Goal: Task Accomplishment & Management: Complete application form

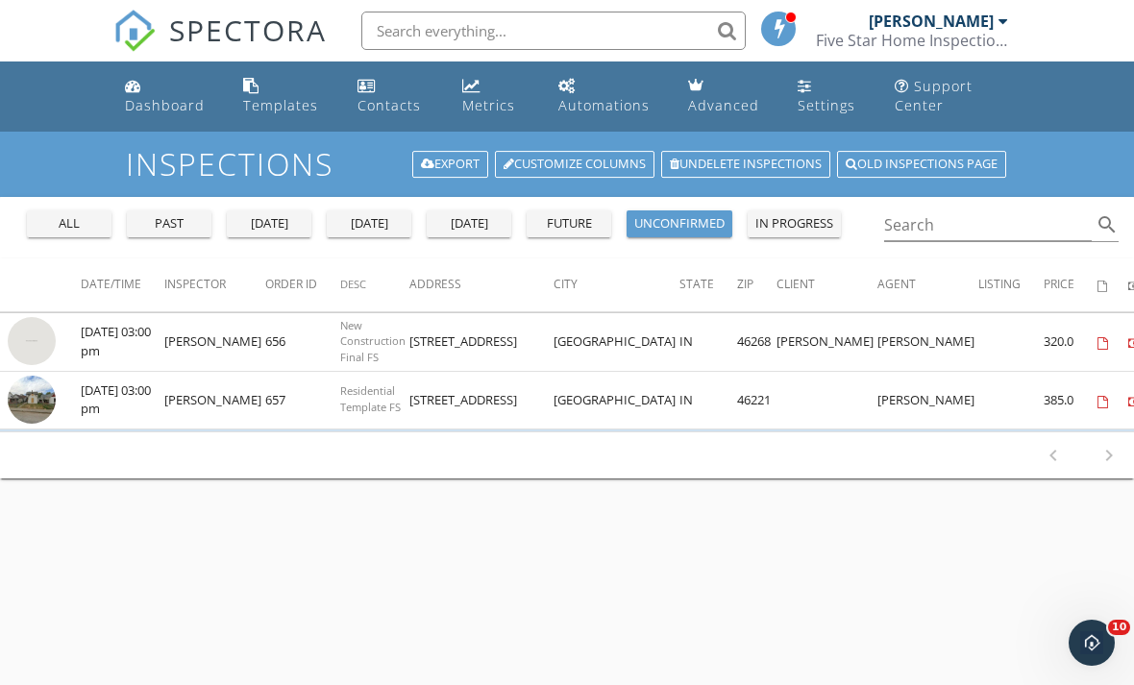
click at [43, 403] on img at bounding box center [32, 400] width 48 height 48
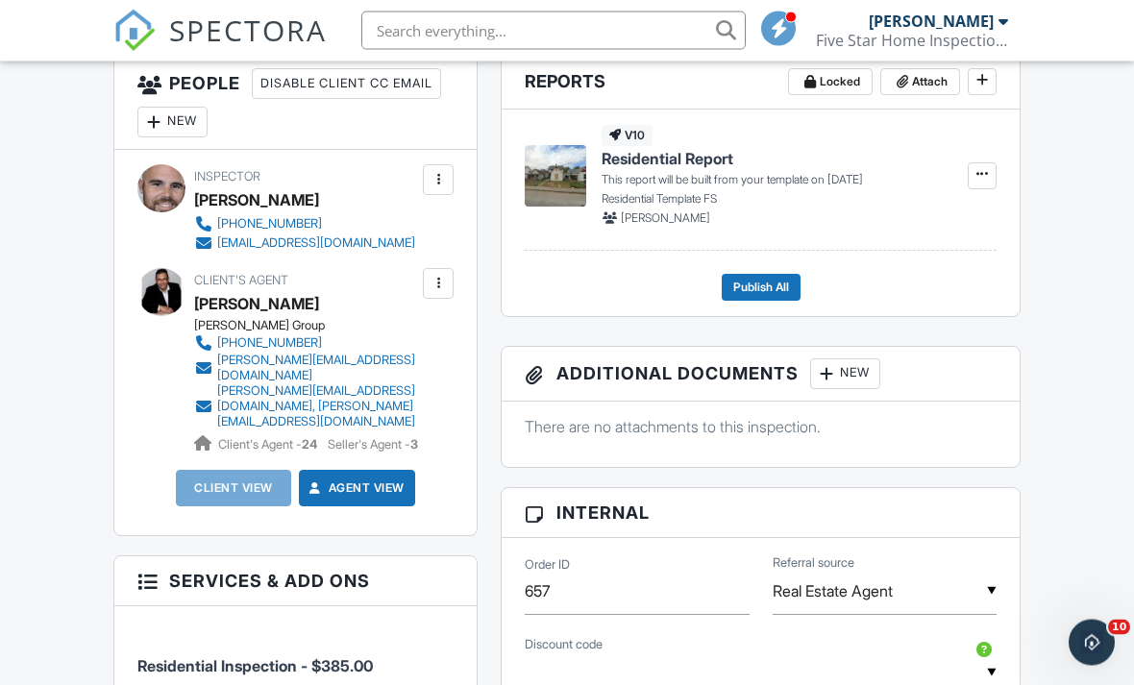
scroll to position [679, 0]
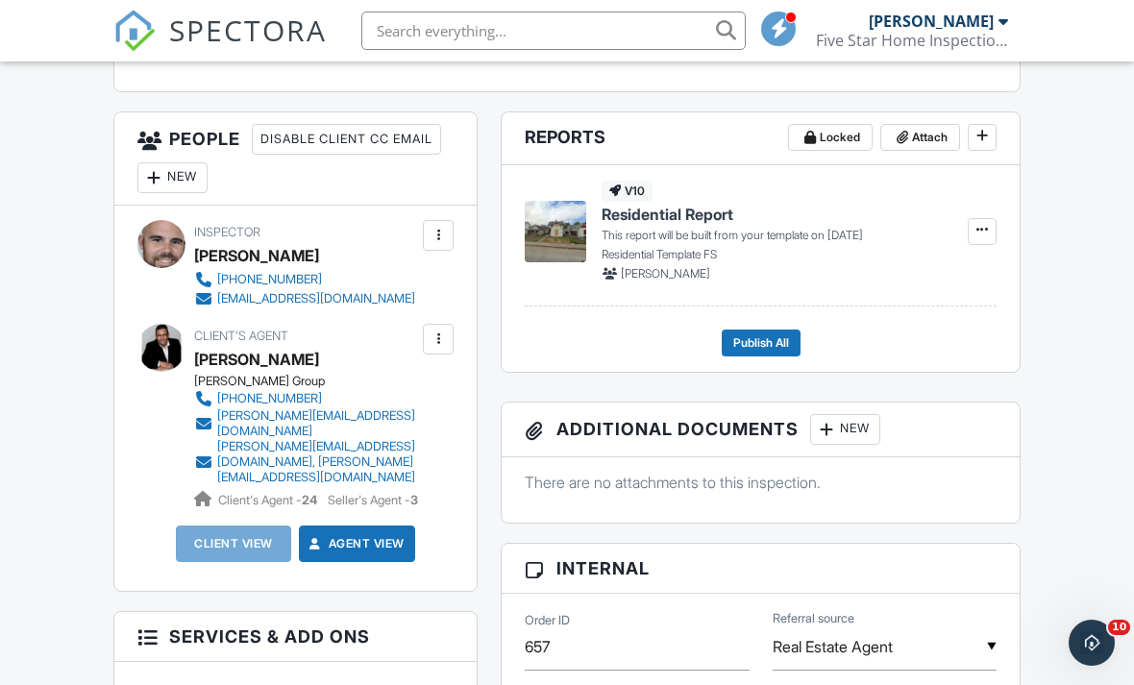
click at [181, 179] on div "New" at bounding box center [172, 177] width 70 height 31
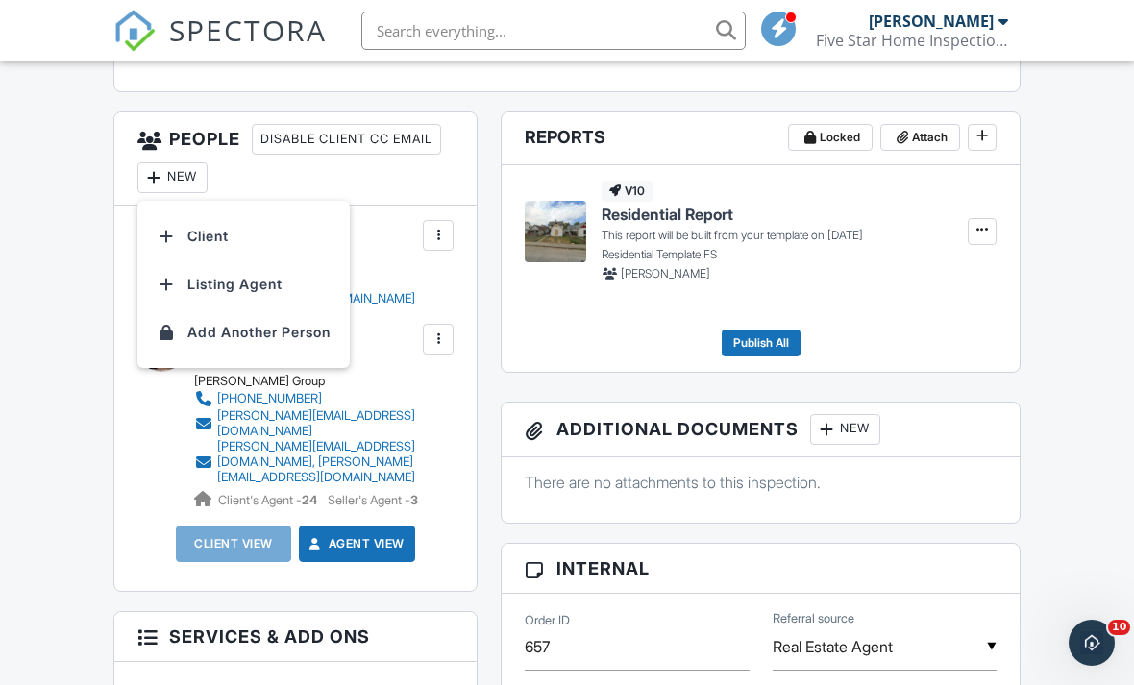
click at [206, 233] on li "Client" at bounding box center [243, 236] width 189 height 48
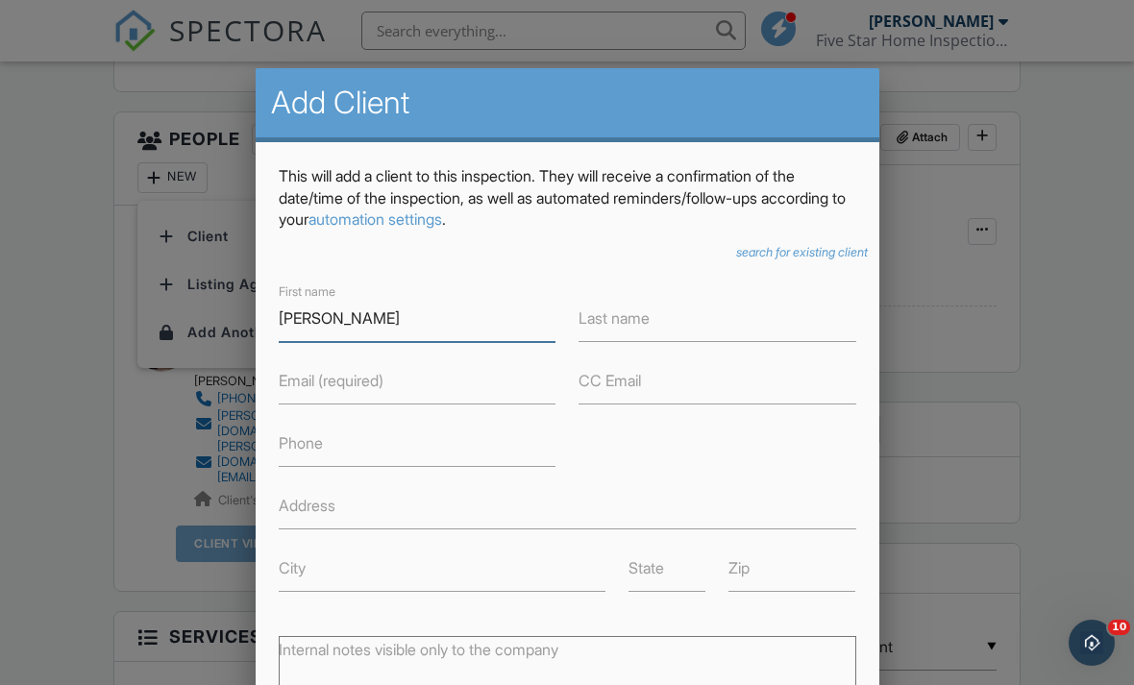
type input "[PERSON_NAME]"
click at [638, 319] on label "Last name" at bounding box center [614, 318] width 71 height 21
click at [638, 319] on input "Last name" at bounding box center [718, 318] width 278 height 47
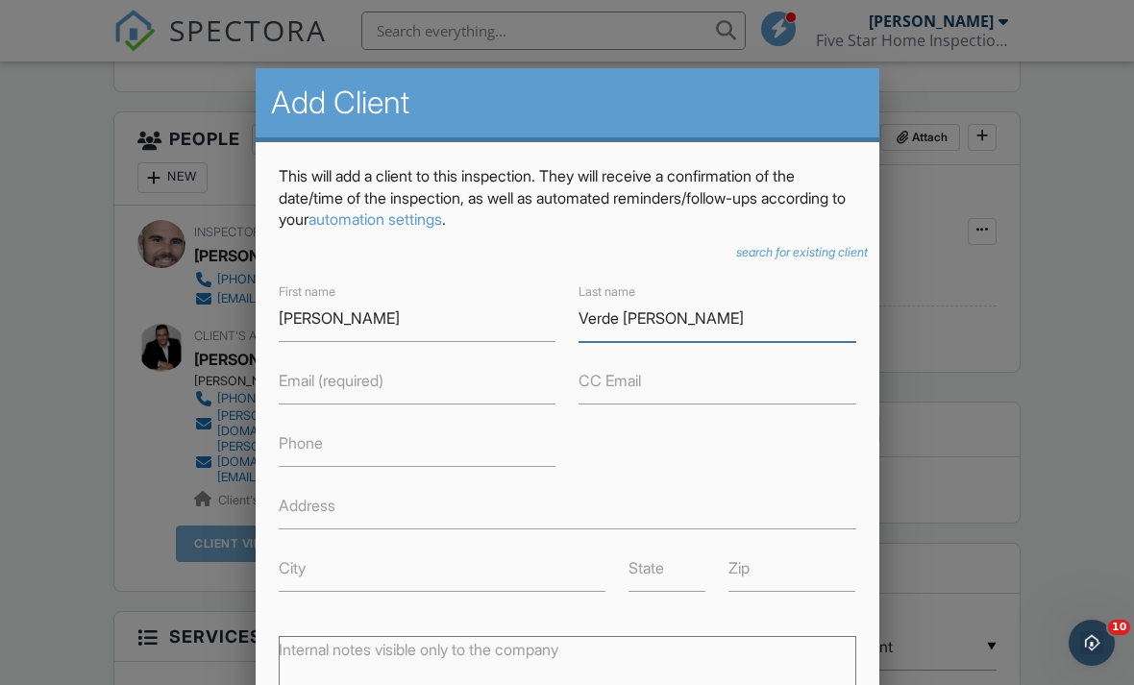
type input "Verde Amaro"
click at [411, 380] on input "Email (required)" at bounding box center [418, 380] width 278 height 47
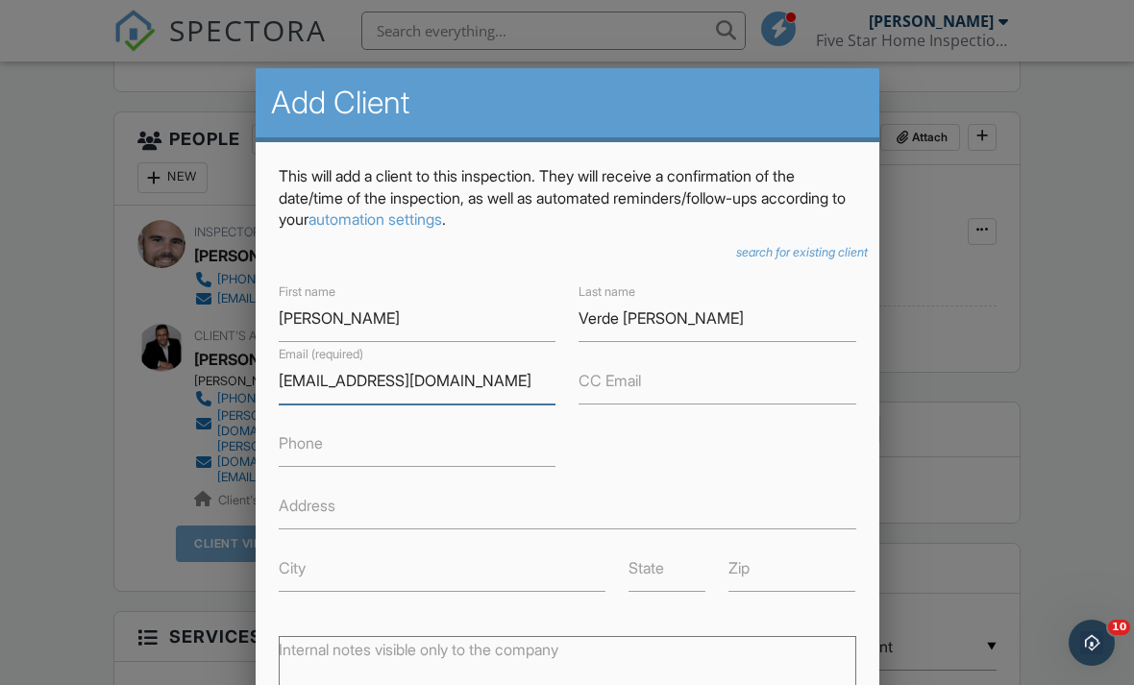
type input "aguila2270@gmail.com"
click at [356, 454] on input "Phone" at bounding box center [418, 443] width 278 height 47
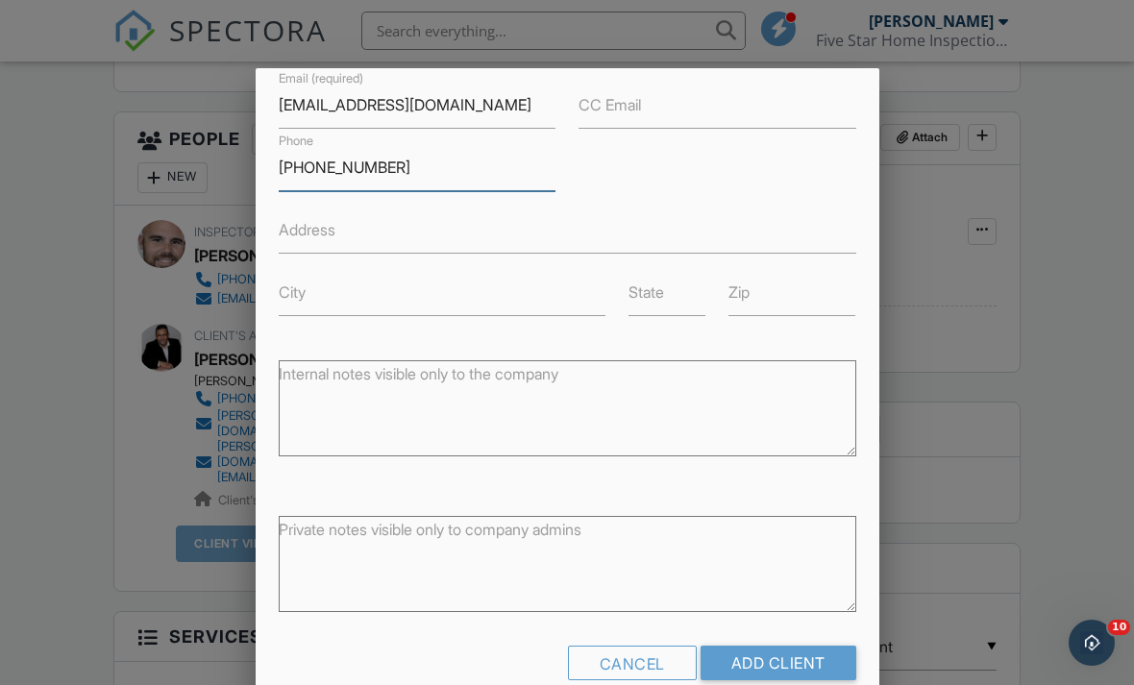
scroll to position [275, 0]
type input "317-289-1670"
click at [794, 652] on input "Add Client" at bounding box center [779, 664] width 156 height 35
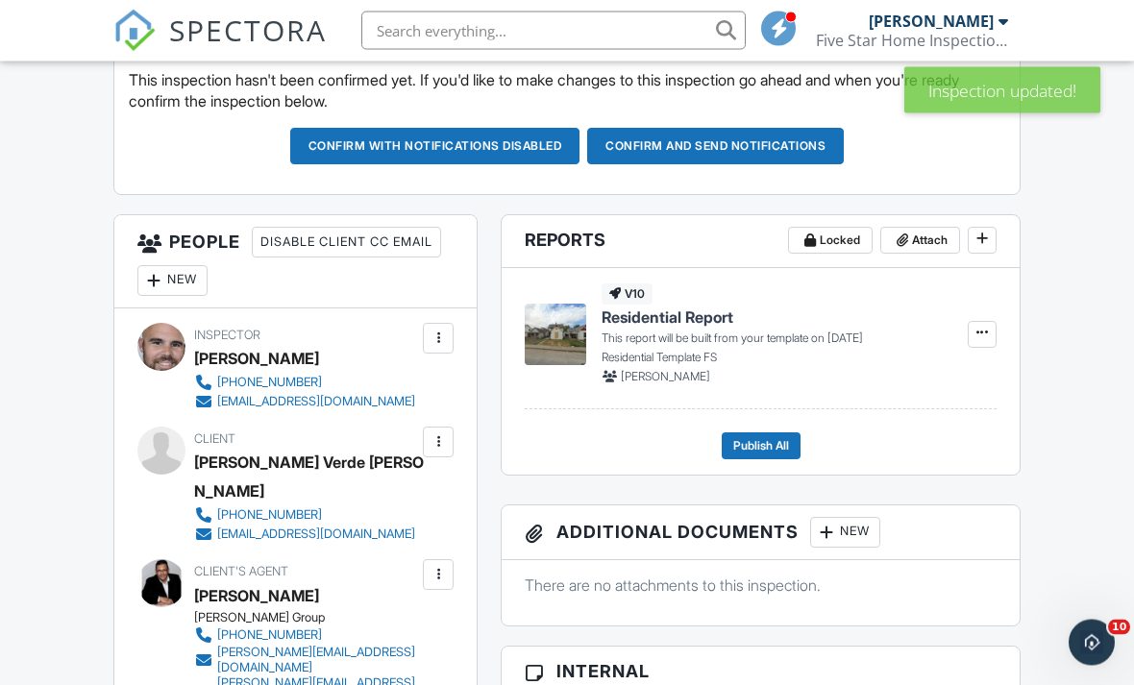
scroll to position [577, 0]
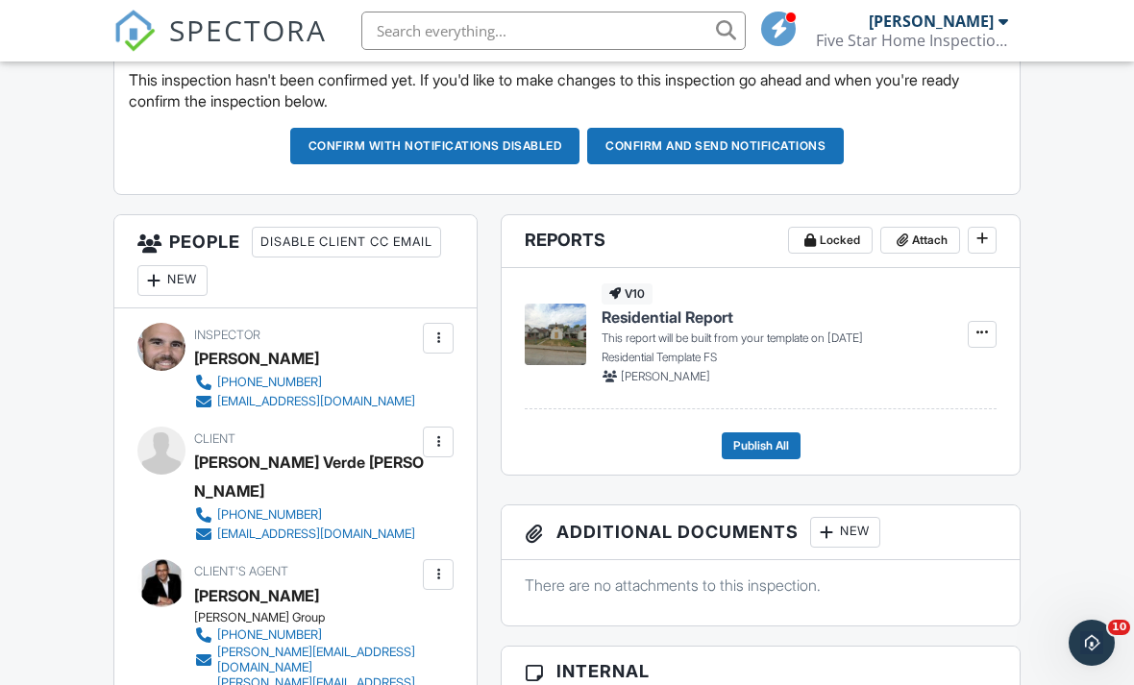
click at [174, 275] on div "New" at bounding box center [172, 280] width 70 height 31
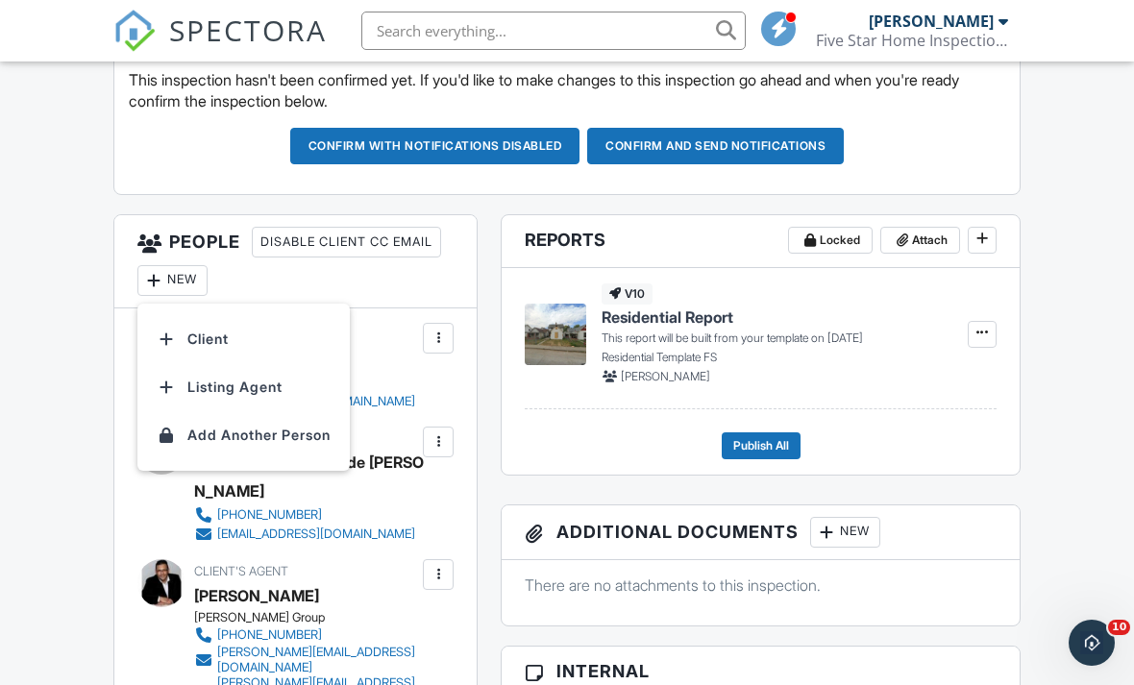
click at [214, 397] on li "Listing Agent" at bounding box center [243, 387] width 189 height 48
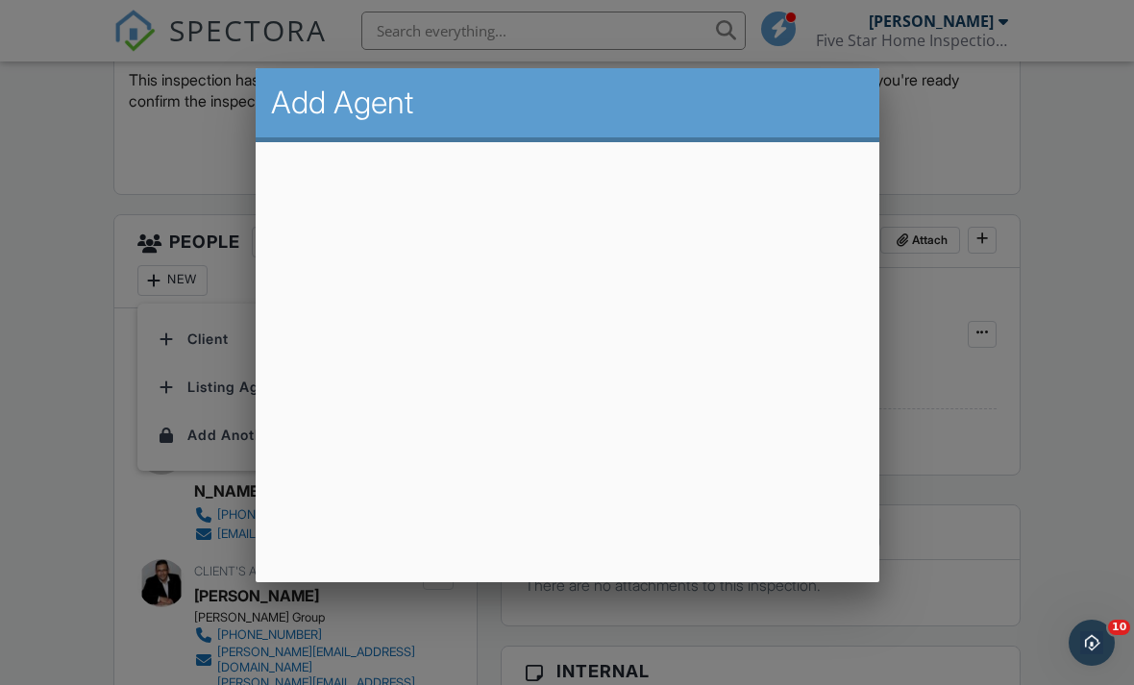
scroll to position [576, 0]
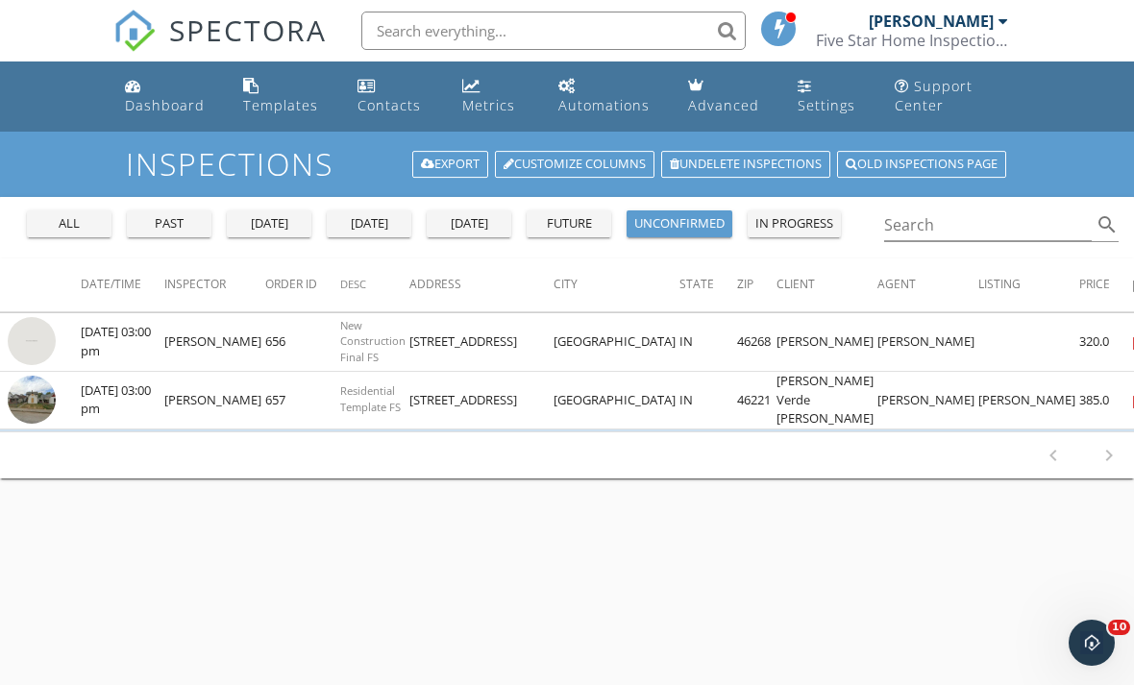
click at [914, 33] on div "Five Star Home Inspections" at bounding box center [912, 40] width 192 height 19
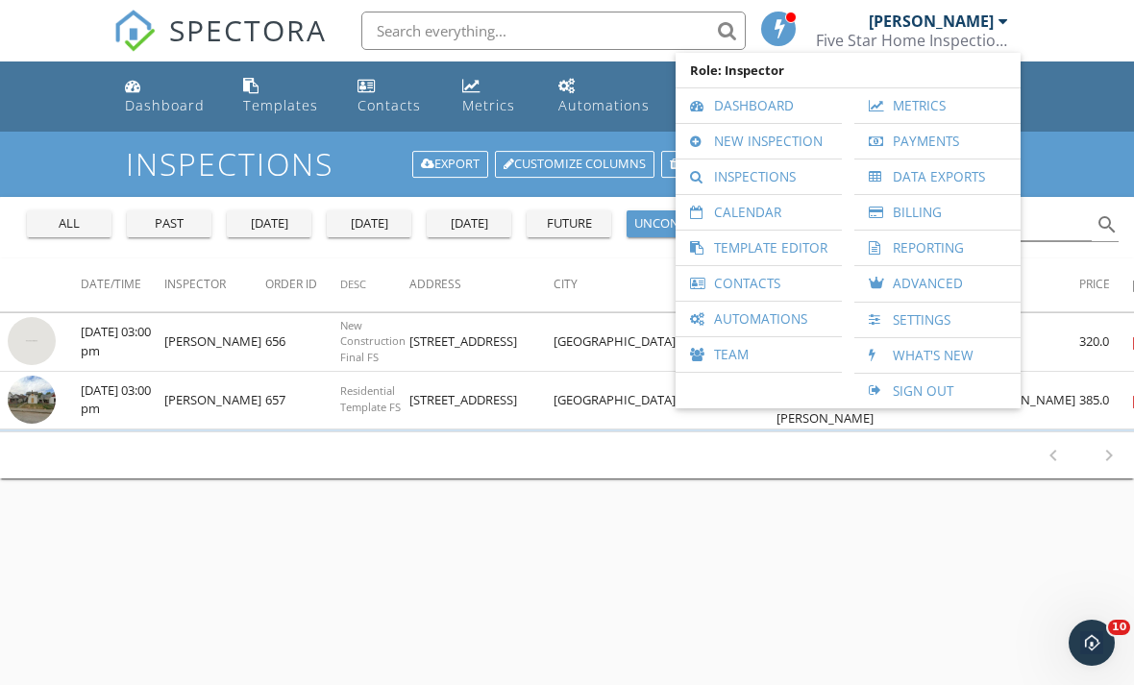
click at [770, 142] on link "New Inspection" at bounding box center [758, 141] width 147 height 35
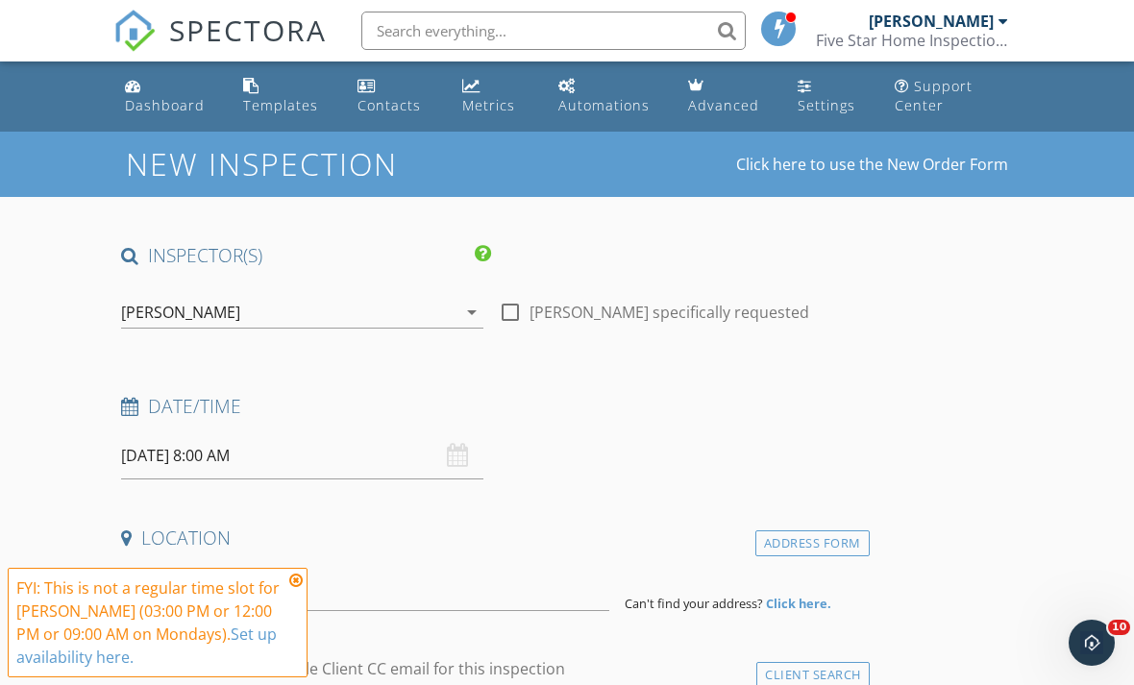
click at [225, 459] on input "[DATE] 8:00 AM" at bounding box center [302, 455] width 362 height 47
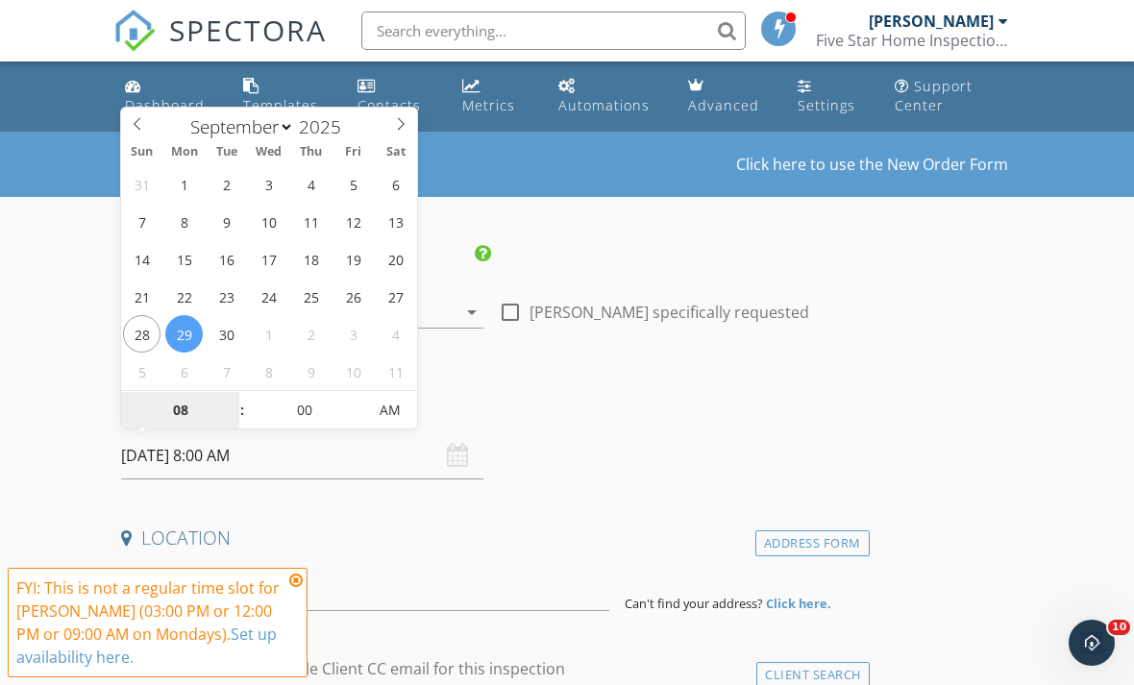
type input "[DATE] 8:00 AM"
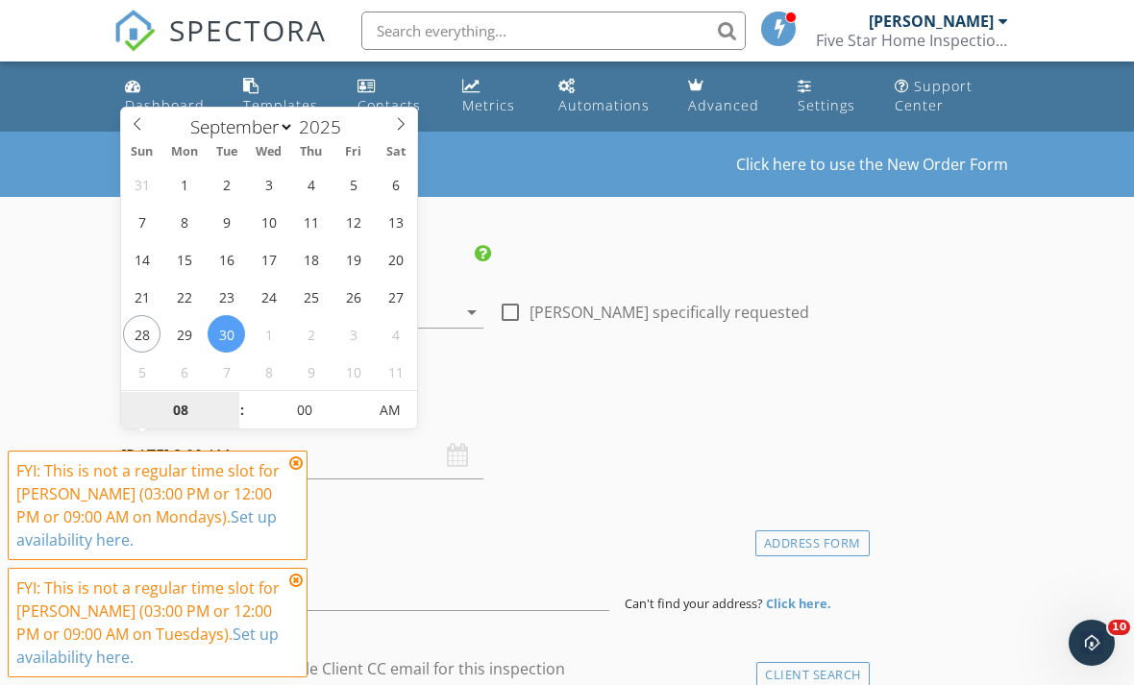
type input "09"
type input "[DATE] 9:00 AM"
type input "10"
type input "[DATE] 10:00 AM"
type input "11"
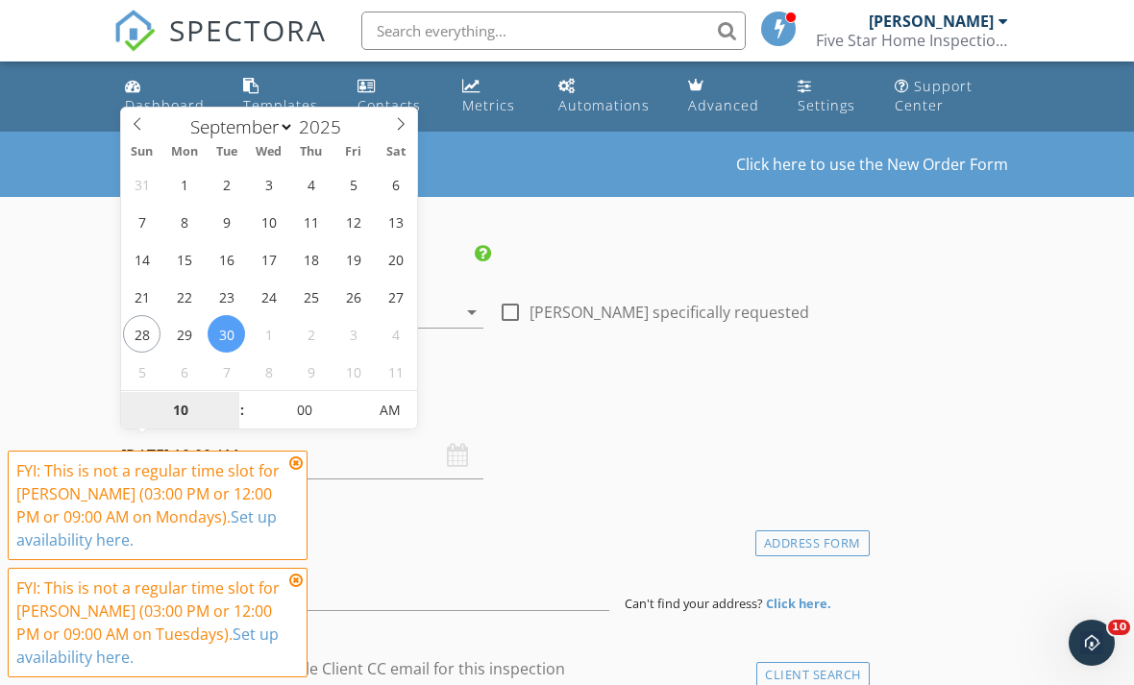
type input "09/30/2025 11:00 AM"
type input "12"
type input "[DATE] 12:00 PM"
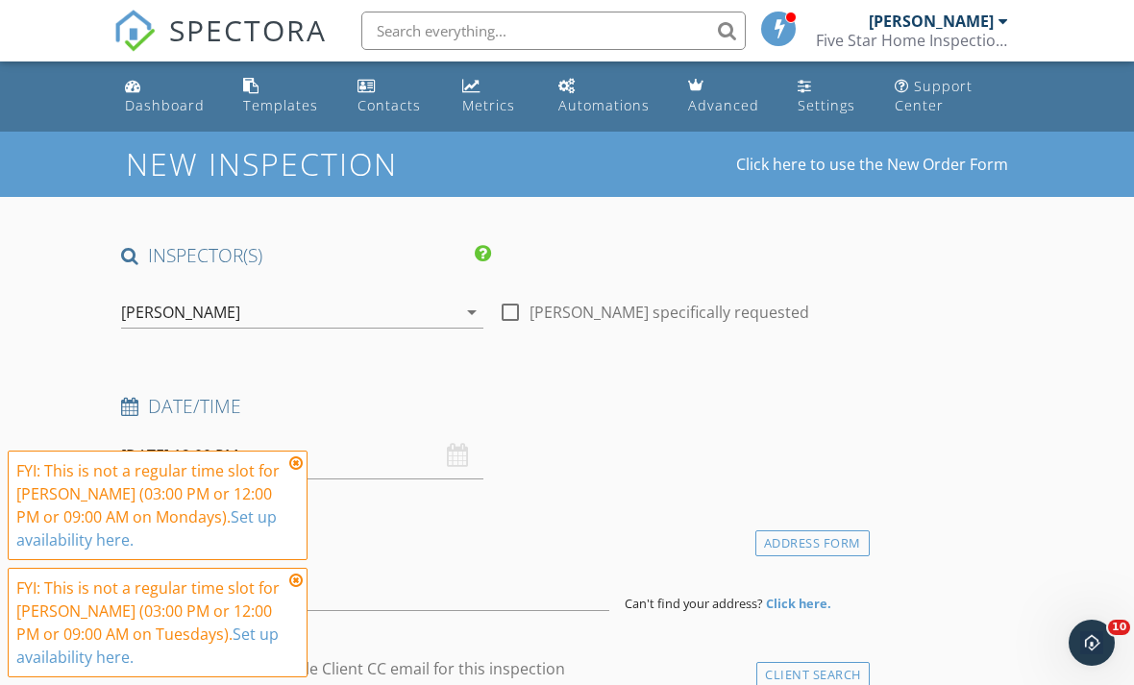
click at [297, 463] on icon at bounding box center [295, 463] width 13 height 15
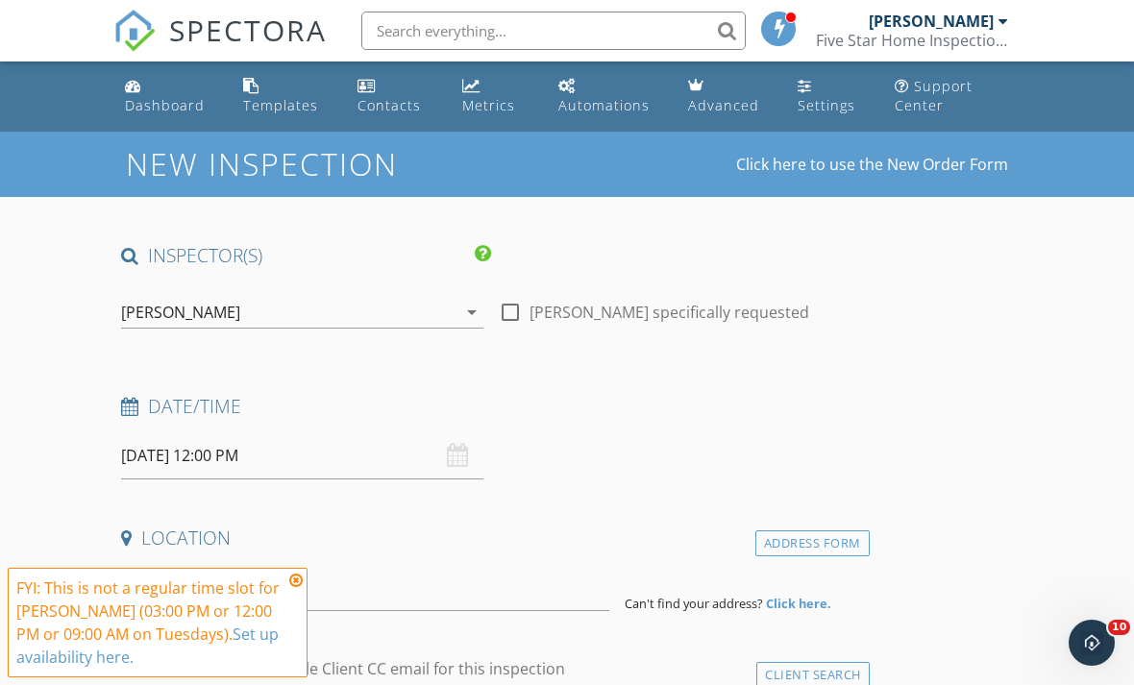
click at [300, 573] on icon at bounding box center [295, 580] width 13 height 15
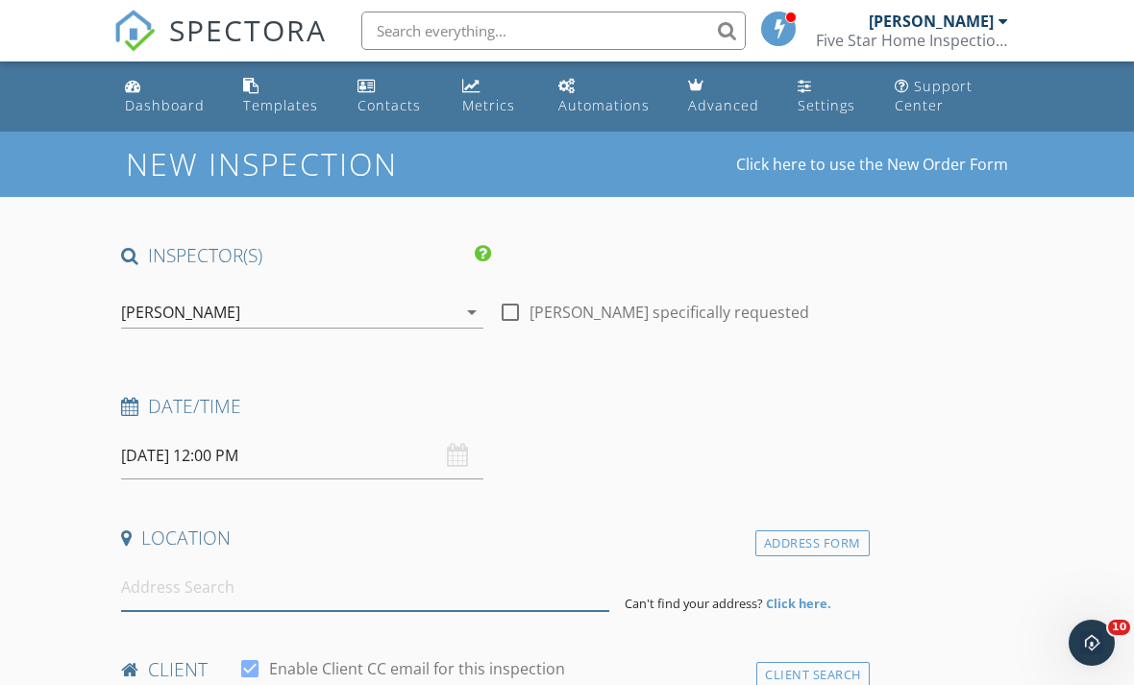
click at [240, 596] on input at bounding box center [365, 587] width 488 height 47
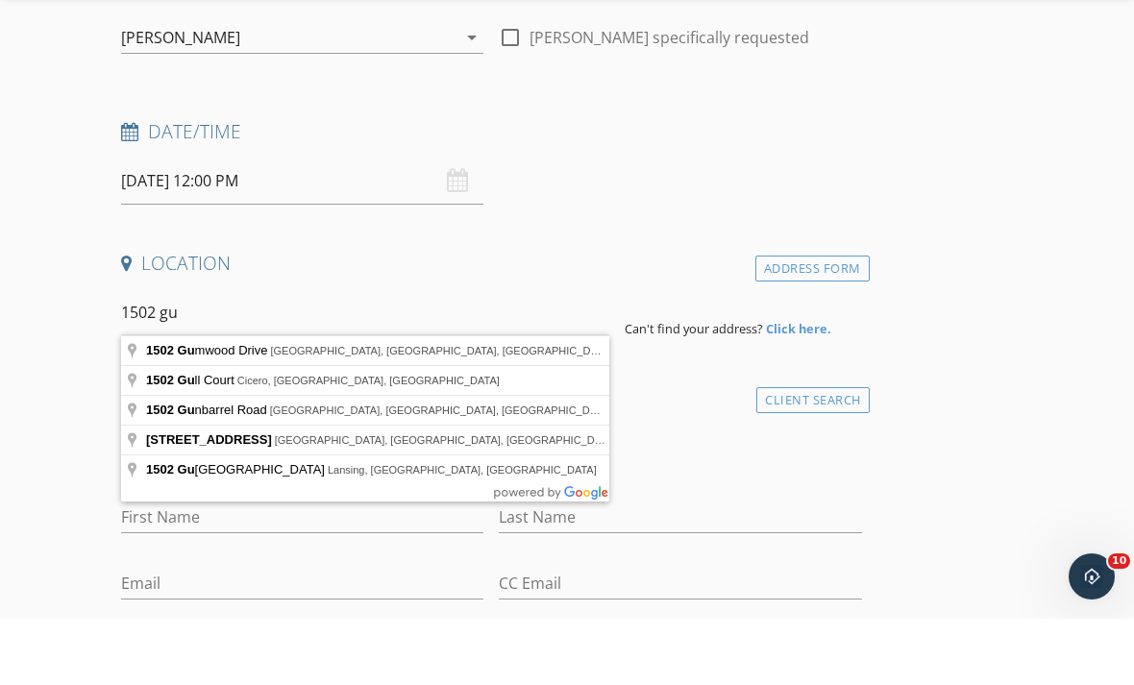
type input "1502 Gumwood Drive, Indianapolis, IN, USA"
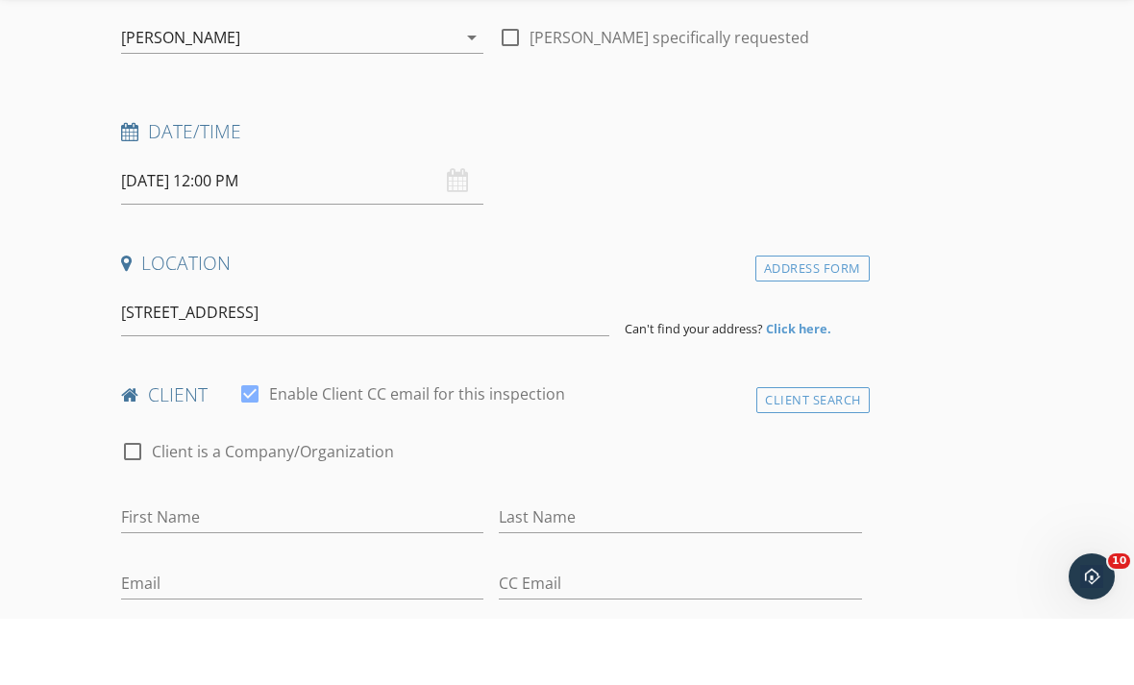
scroll to position [276, 0]
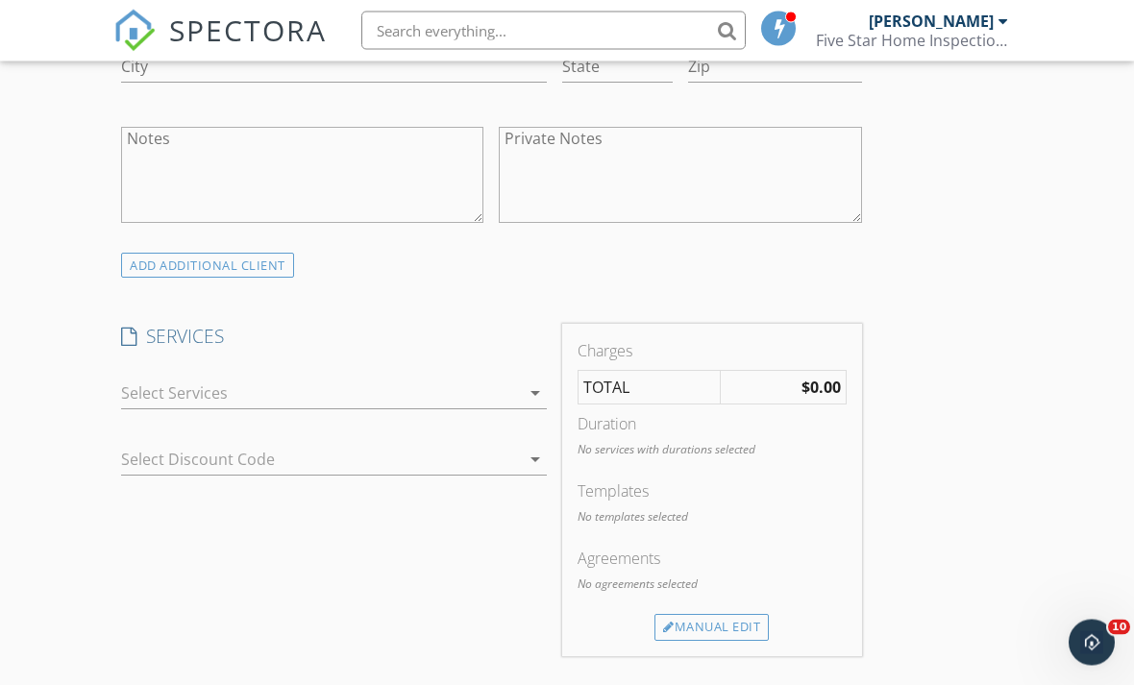
click at [304, 379] on div at bounding box center [320, 394] width 399 height 31
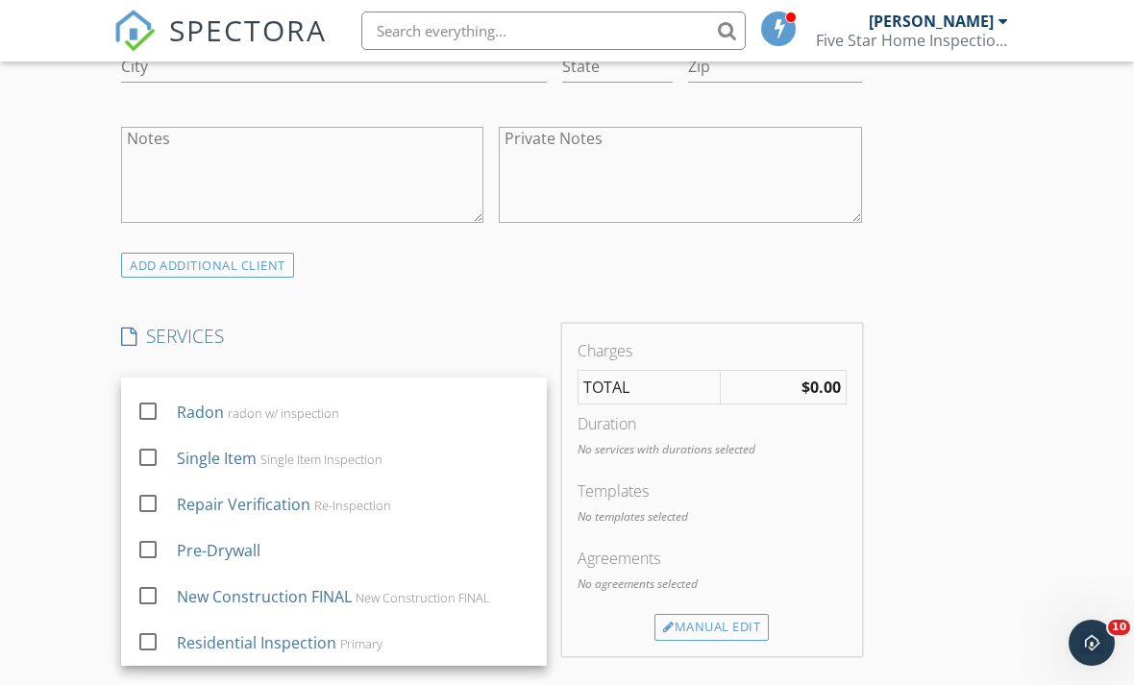
scroll to position [173, 0]
click at [237, 641] on div "Residential Inspection" at bounding box center [257, 642] width 160 height 23
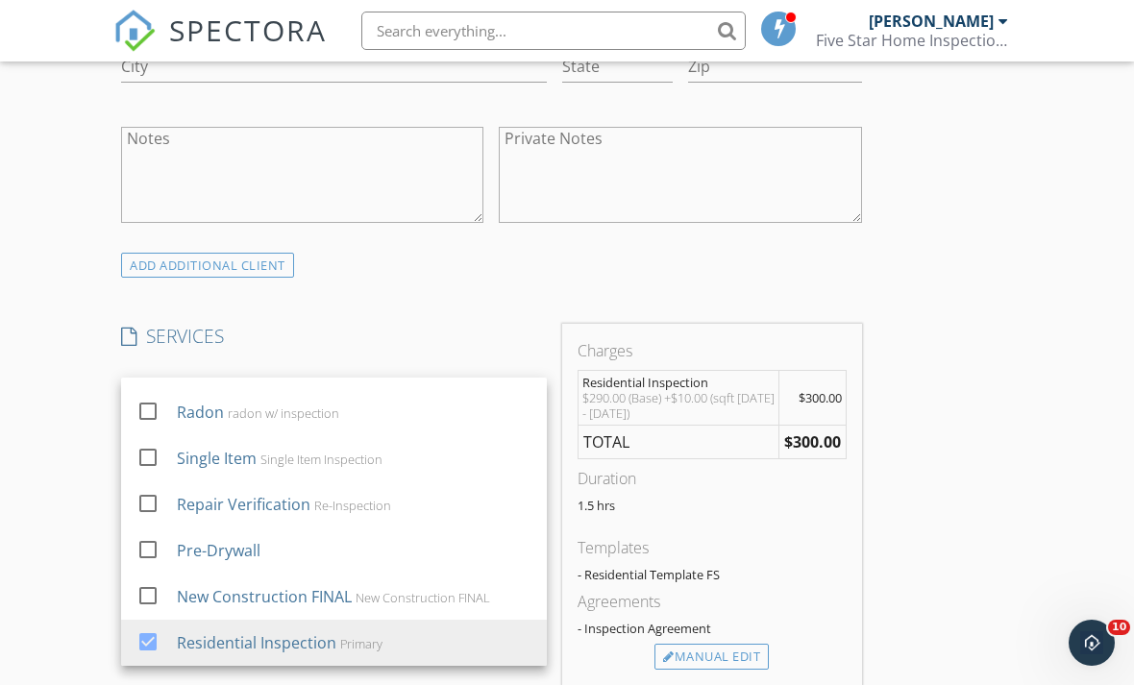
click at [992, 436] on div "INSPECTOR(S) check_box AJ Harris PRIMARY AJ Harris arrow_drop_down check_box_ou…" at bounding box center [566, 548] width 907 height 3379
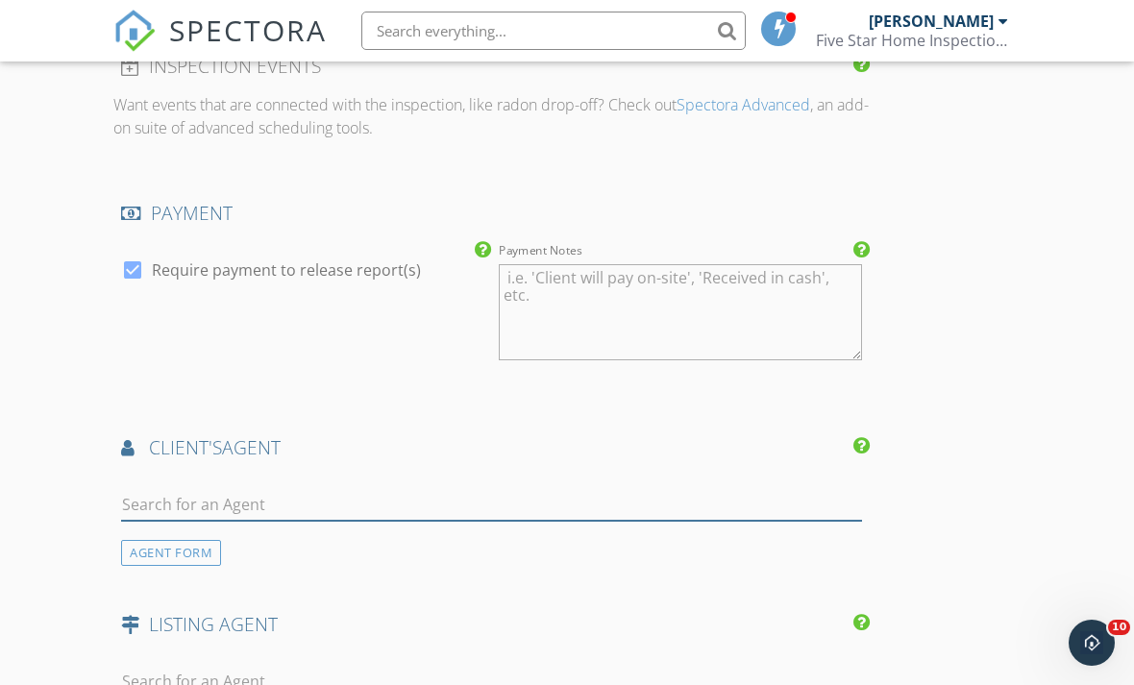
click at [246, 514] on input "text" at bounding box center [491, 505] width 741 height 32
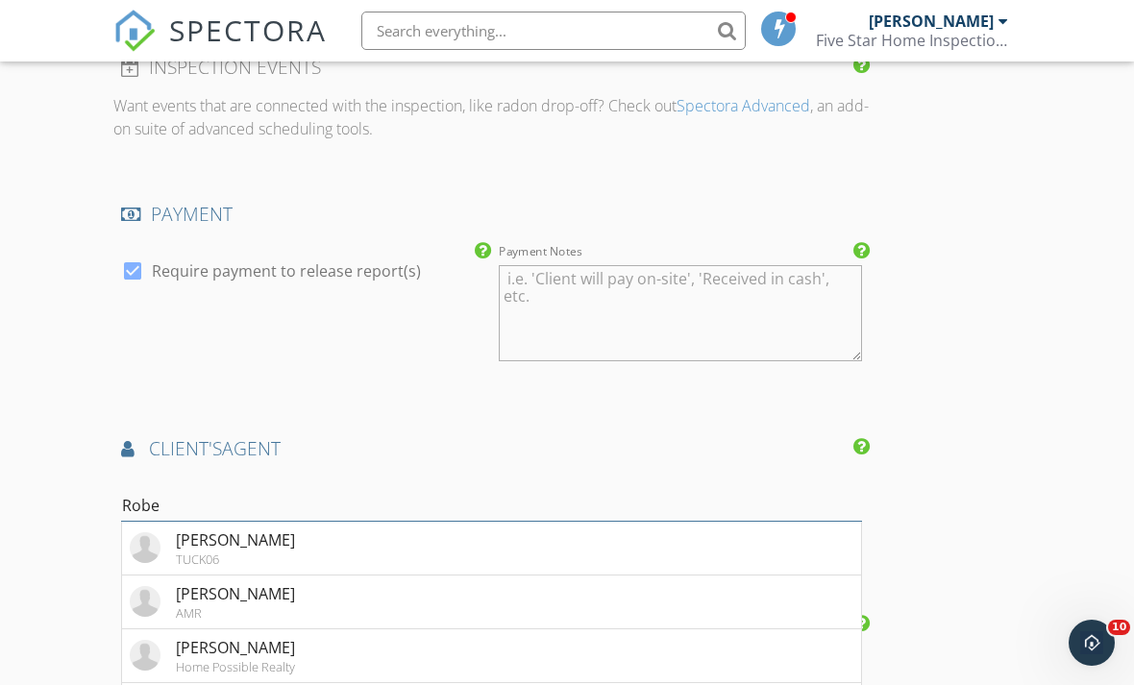
type input "Rober"
click at [237, 538] on div "[PERSON_NAME]" at bounding box center [235, 540] width 119 height 23
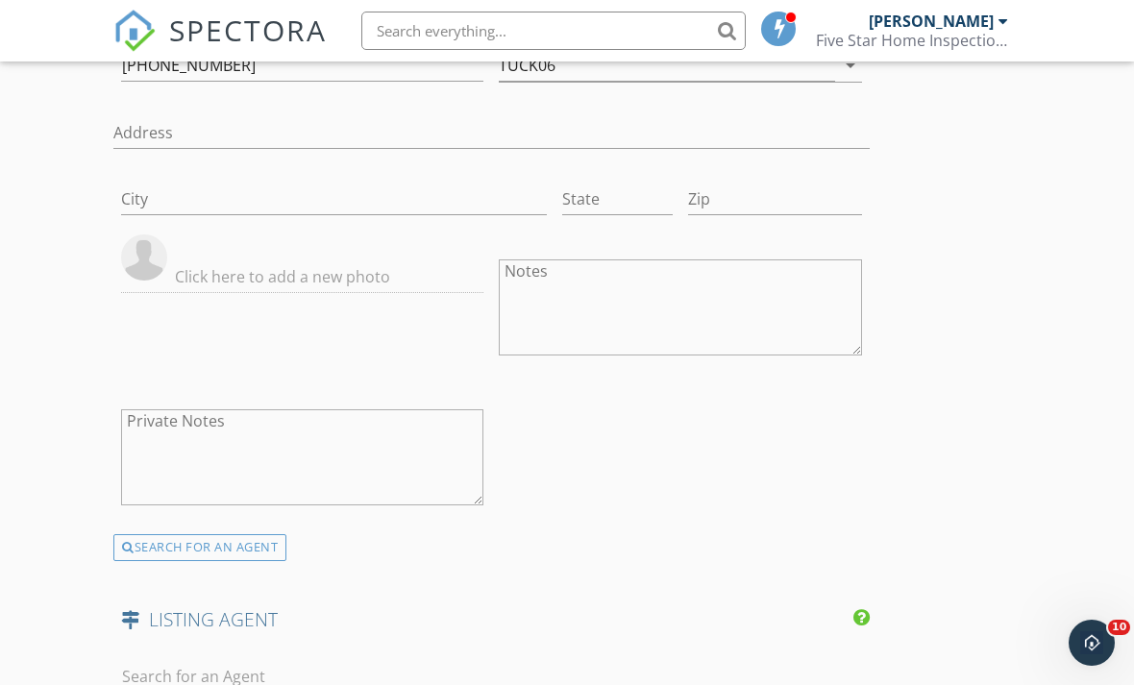
scroll to position [2637, 0]
click at [230, 663] on input "text" at bounding box center [491, 676] width 741 height 32
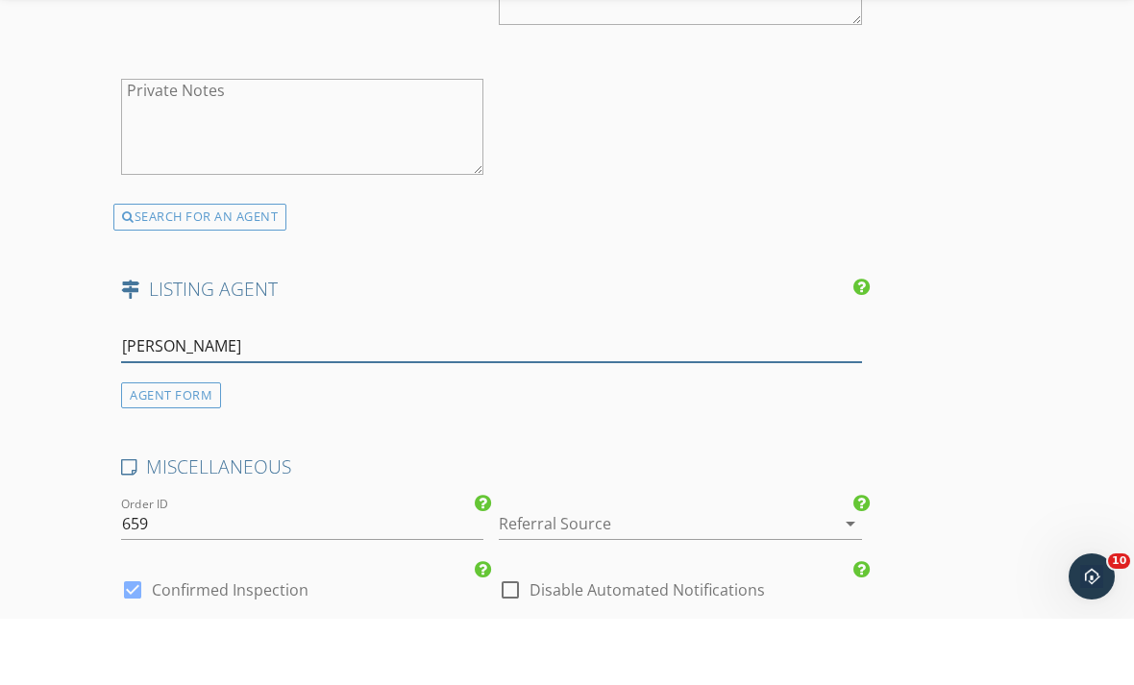
type input "Robbie"
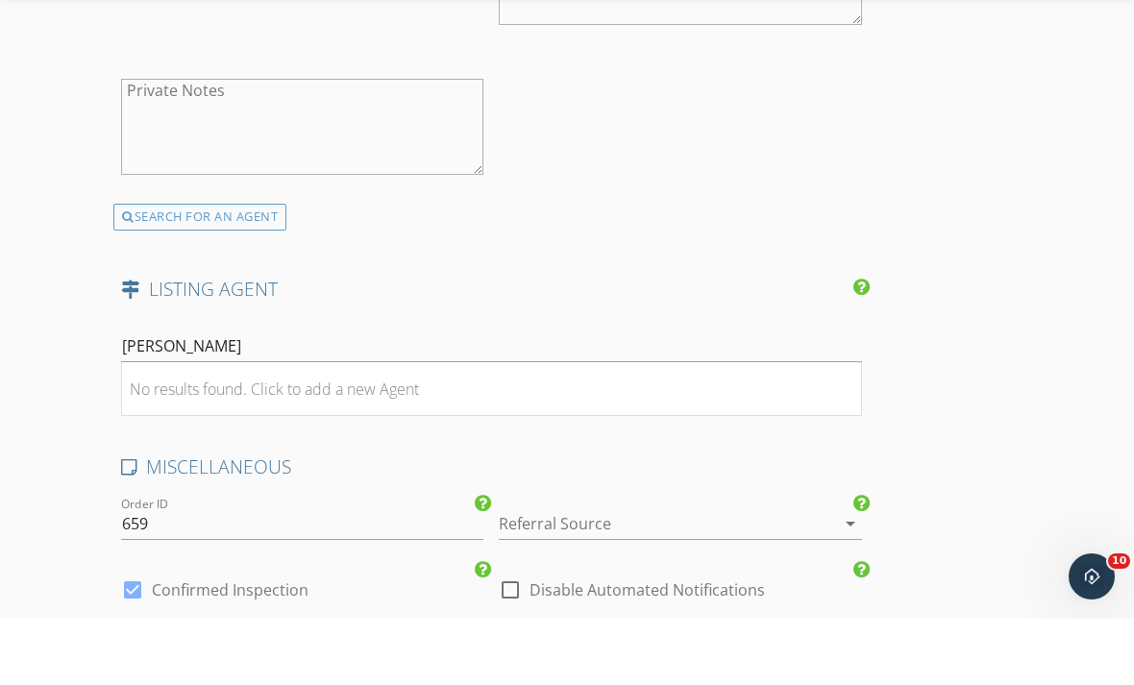
click at [308, 444] on div "No results found. Click to add a new Agent" at bounding box center [274, 455] width 289 height 23
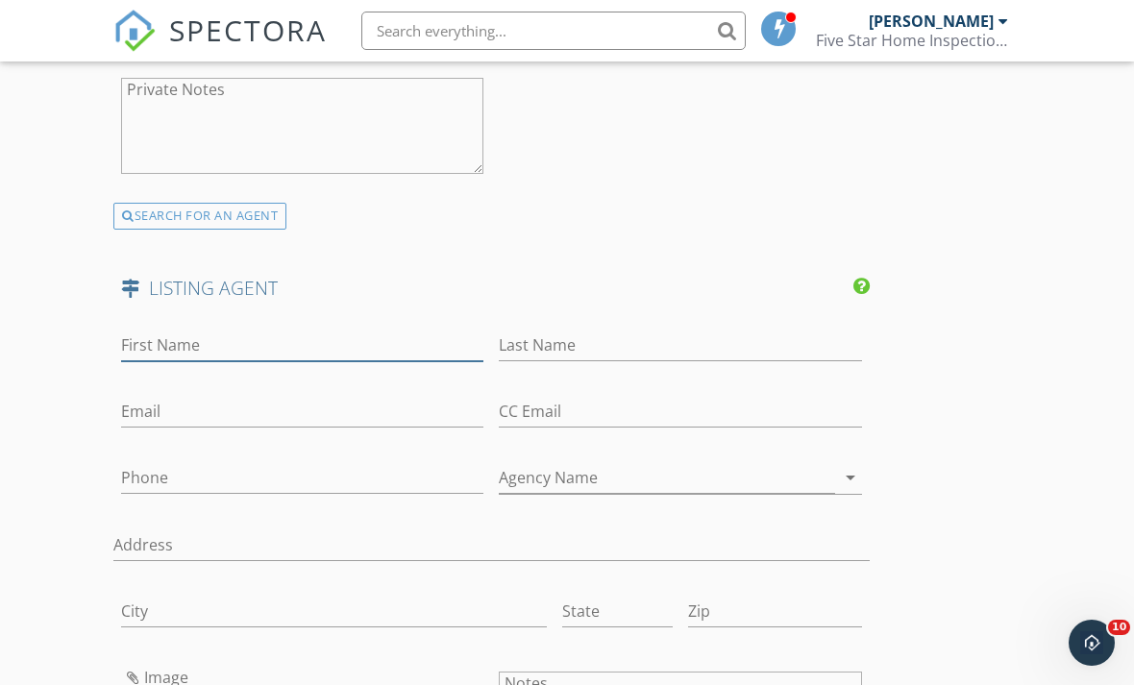
click at [223, 343] on input "First Name" at bounding box center [302, 346] width 362 height 32
type input "Robbie"
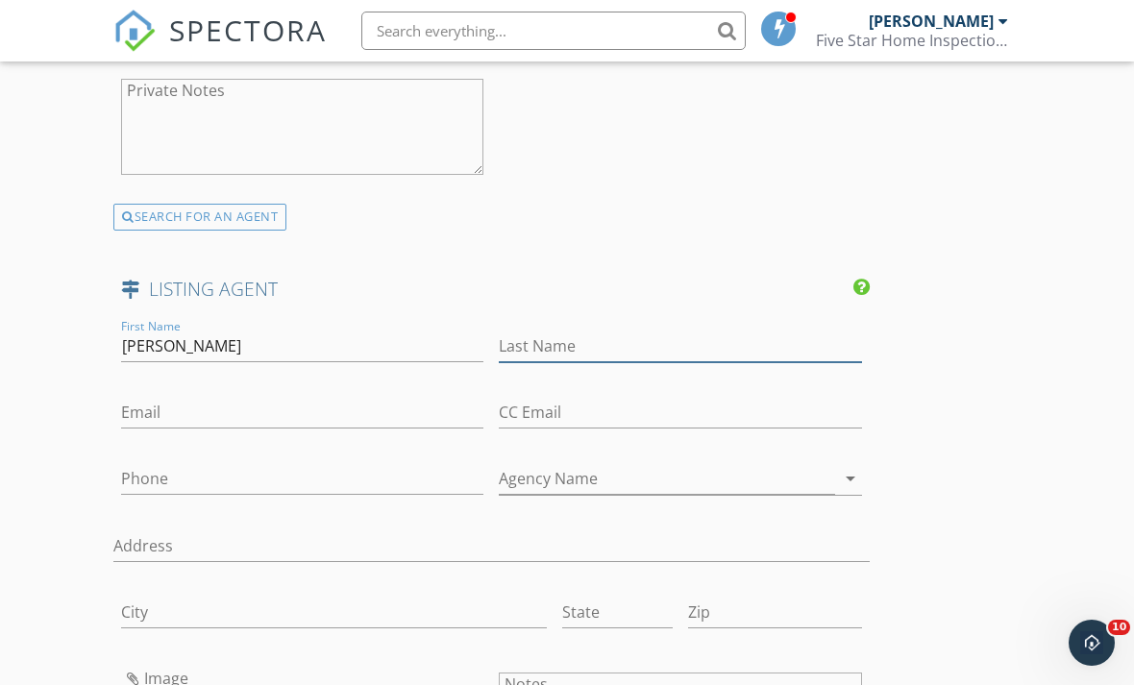
click at [618, 344] on input "Last Name" at bounding box center [680, 347] width 362 height 32
type input "Carter"
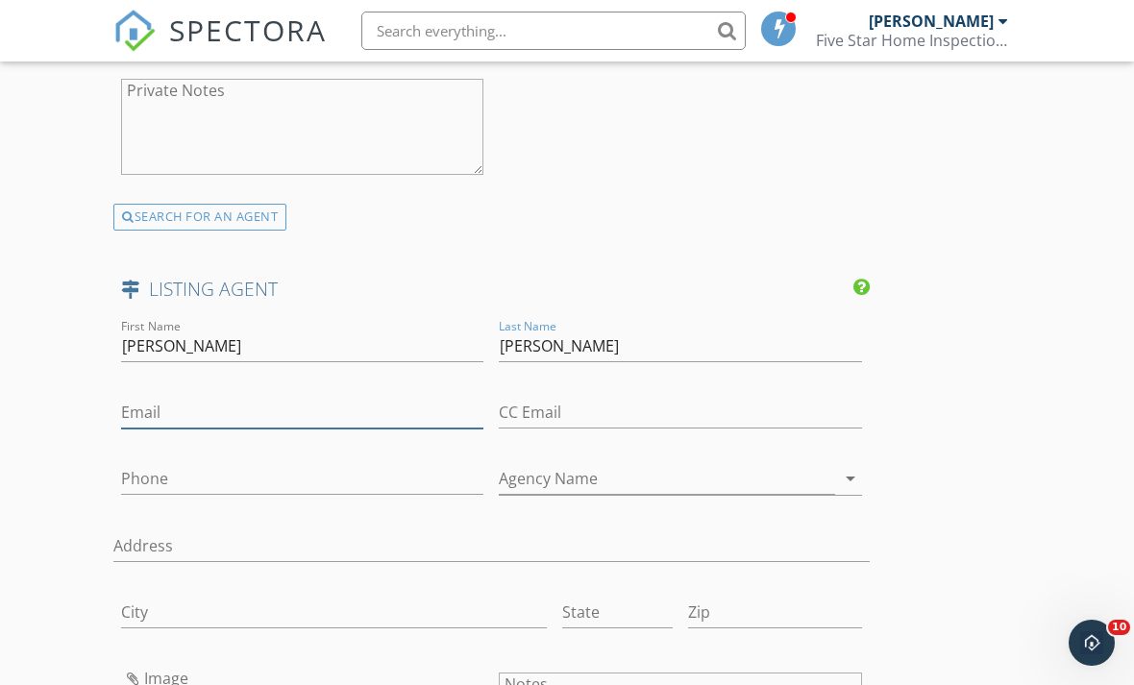
click at [273, 398] on input "Email" at bounding box center [302, 413] width 362 height 32
type input "[PERSON_NAME][EMAIL_ADDRESS][DOMAIN_NAME]"
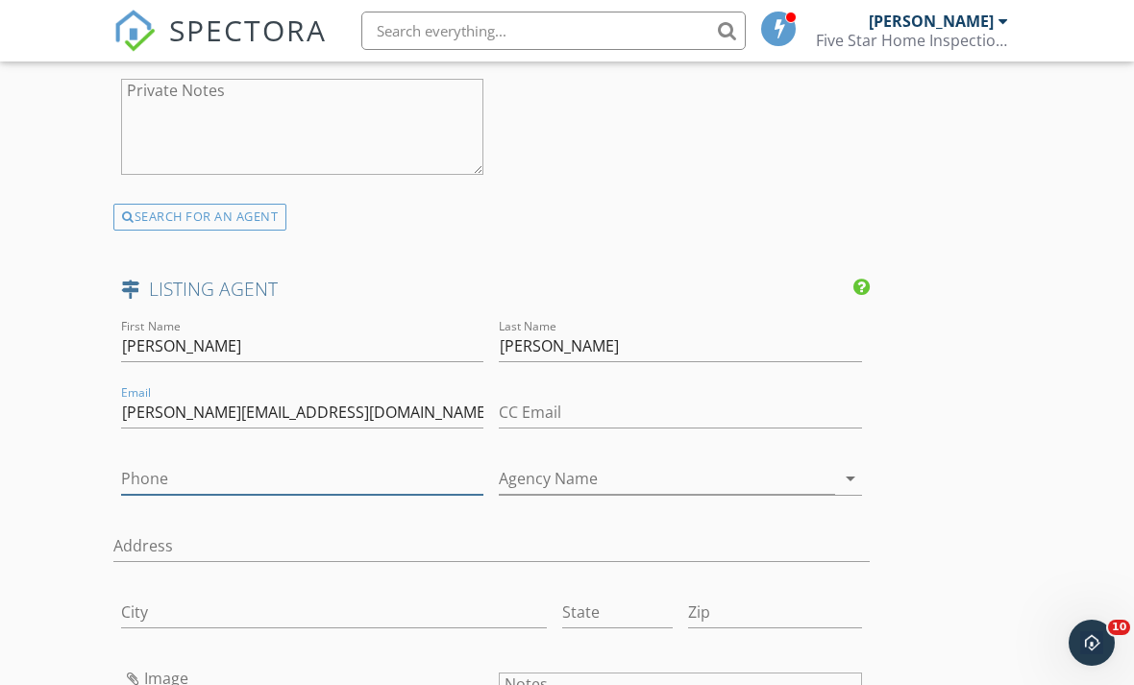
click at [249, 481] on input "Phone" at bounding box center [302, 479] width 362 height 32
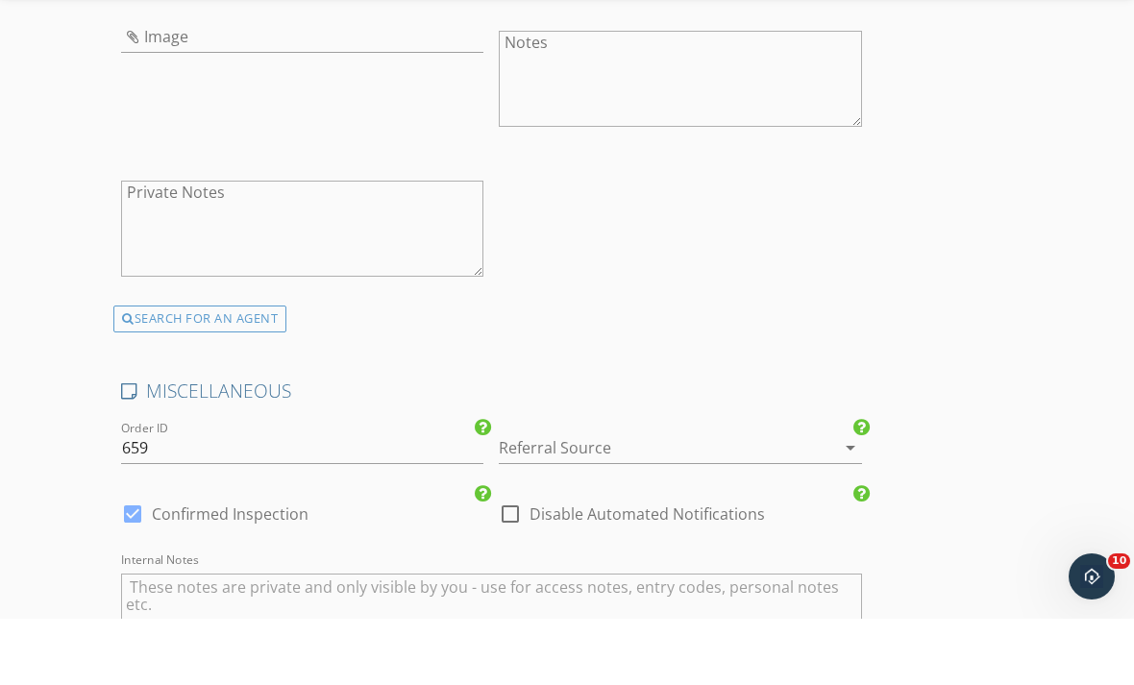
scroll to position [3632, 0]
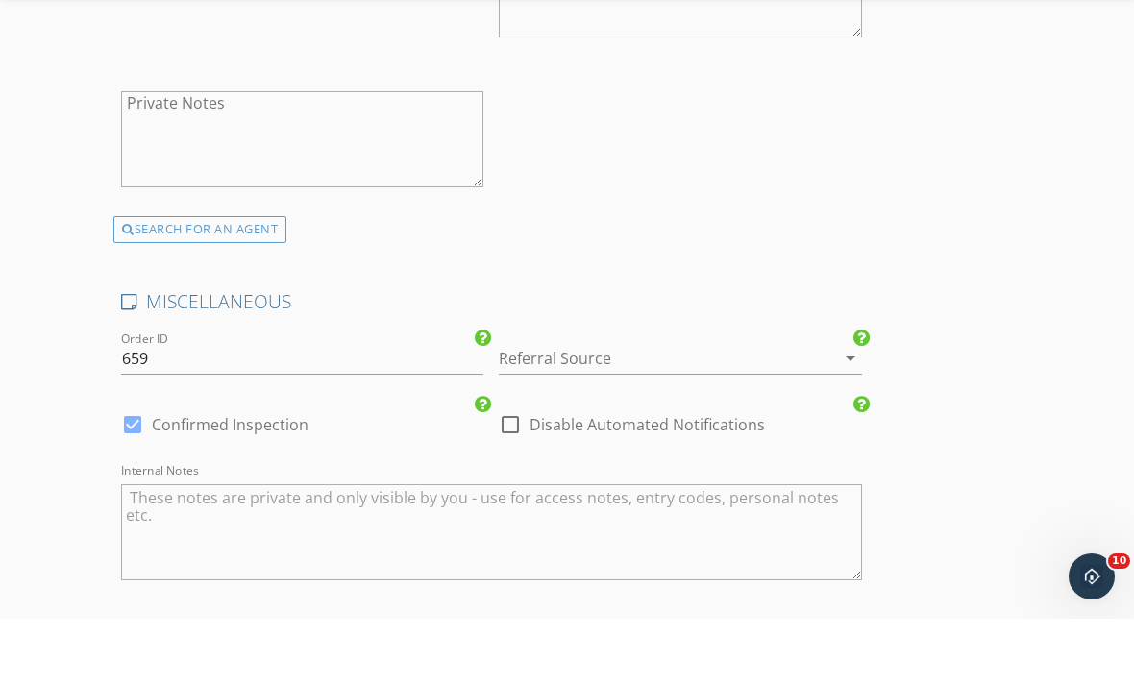
type input "[PHONE_NUMBER]"
click at [641, 409] on div at bounding box center [653, 424] width 308 height 31
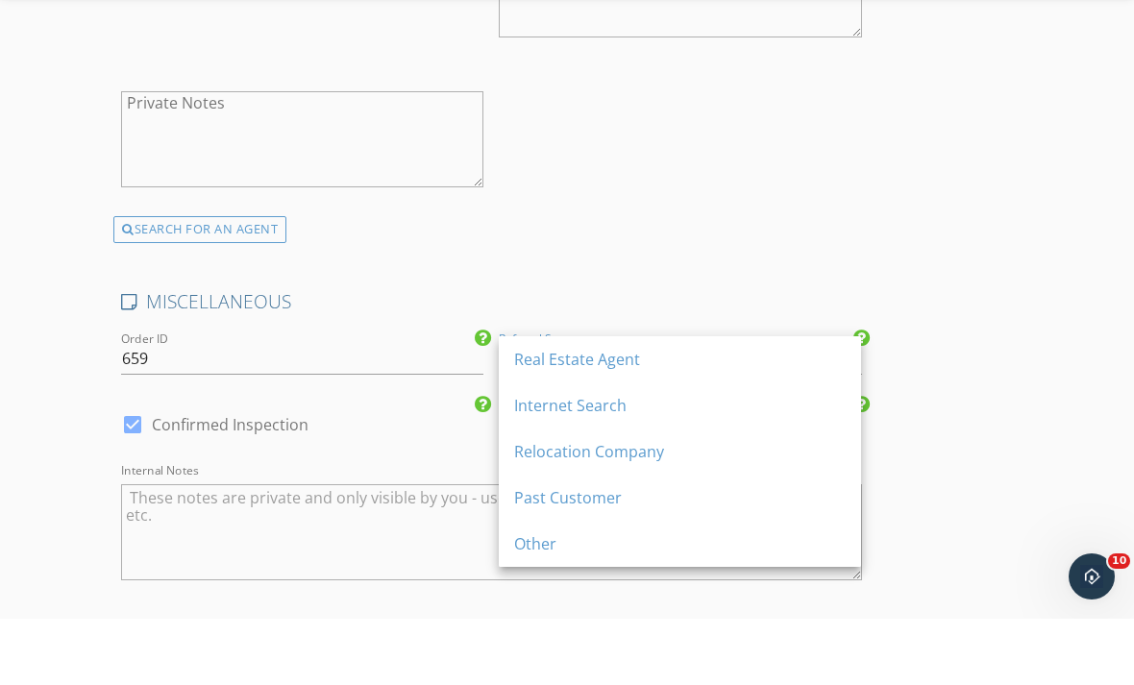
scroll to position [3699, 0]
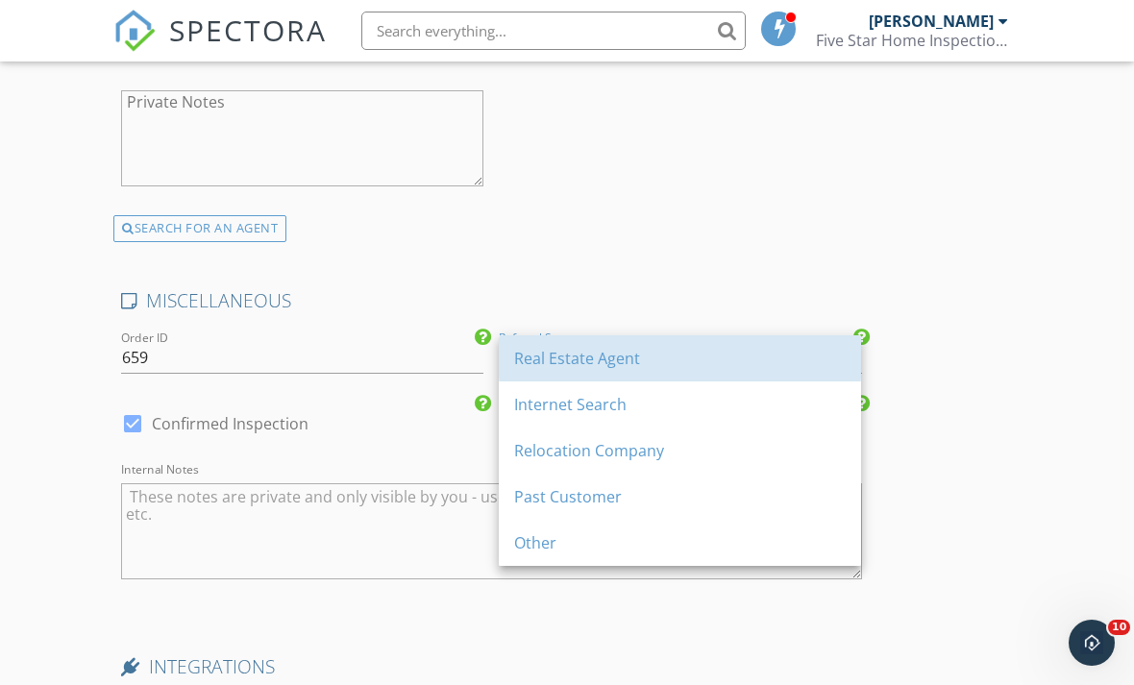
click at [630, 365] on div "Real Estate Agent" at bounding box center [680, 358] width 332 height 23
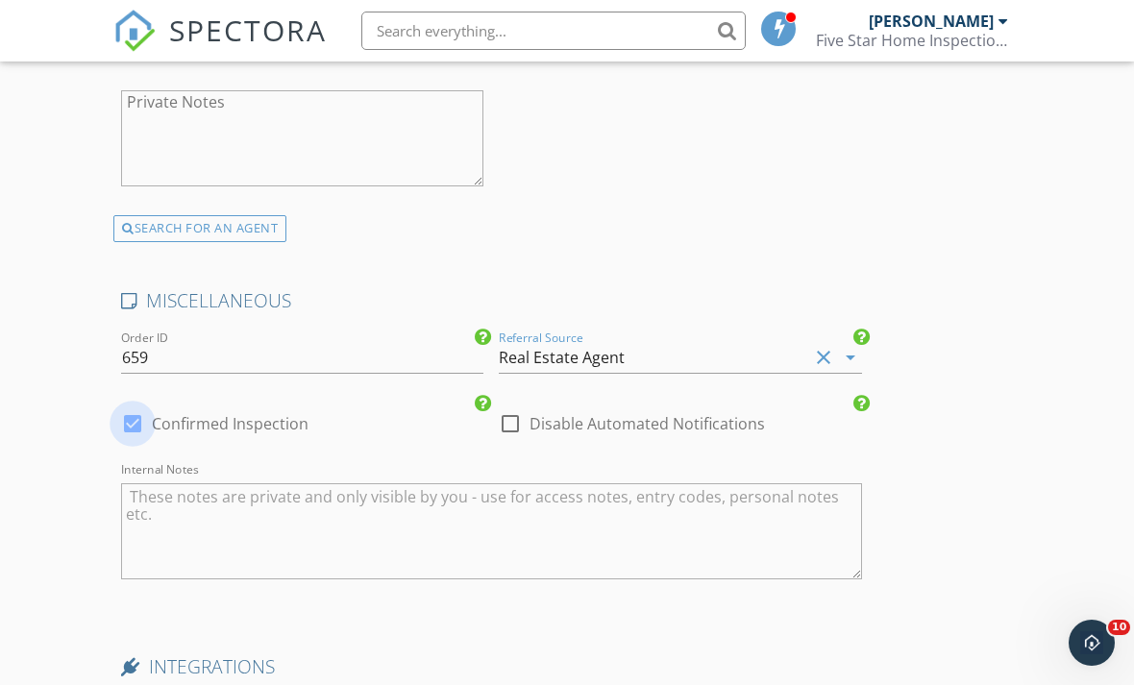
click at [135, 414] on div at bounding box center [132, 423] width 33 height 33
checkbox input "false"
checkbox input "true"
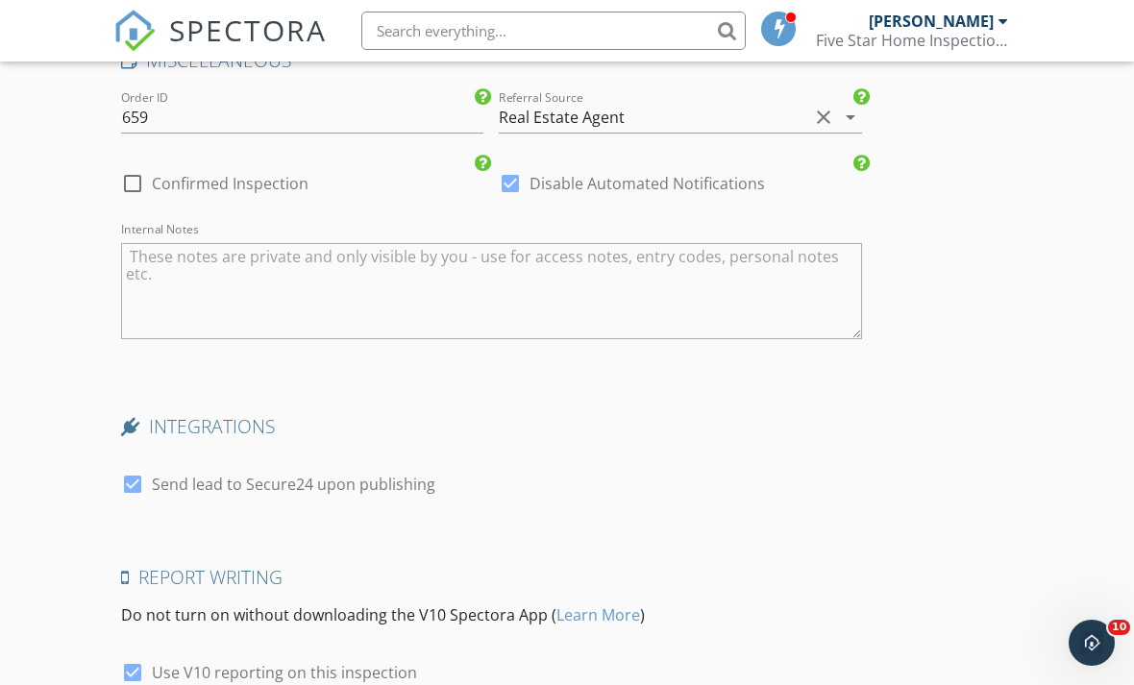
scroll to position [4050, 0]
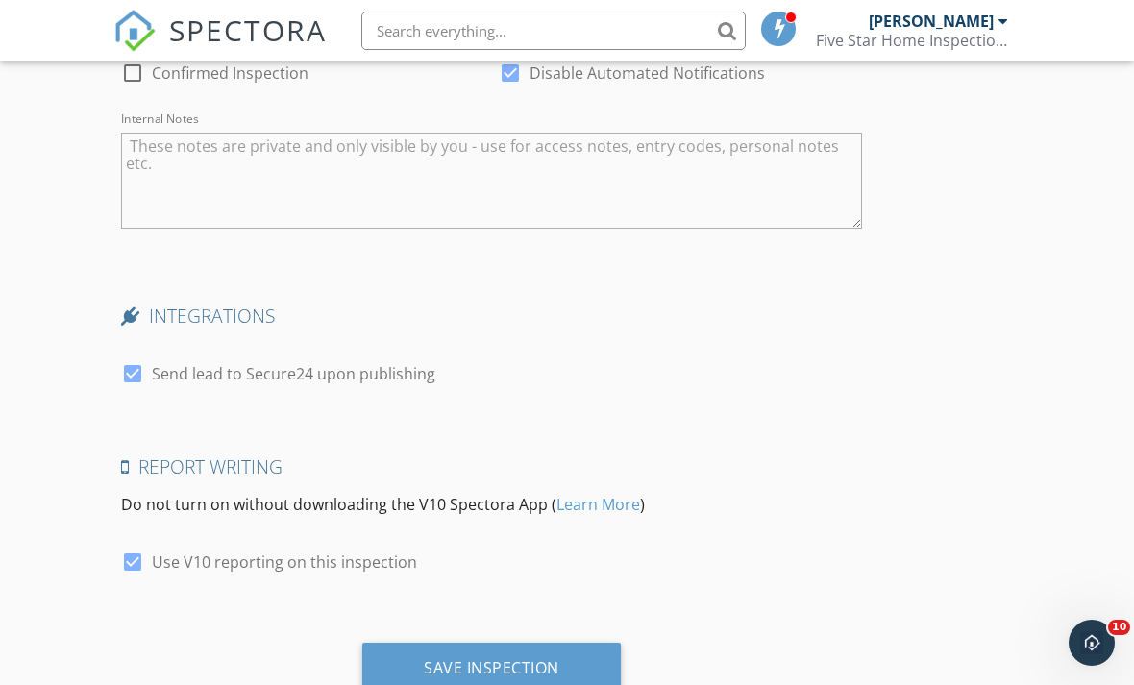
click at [462, 664] on div "Save Inspection" at bounding box center [491, 667] width 135 height 19
